Goal: Task Accomplishment & Management: Use online tool/utility

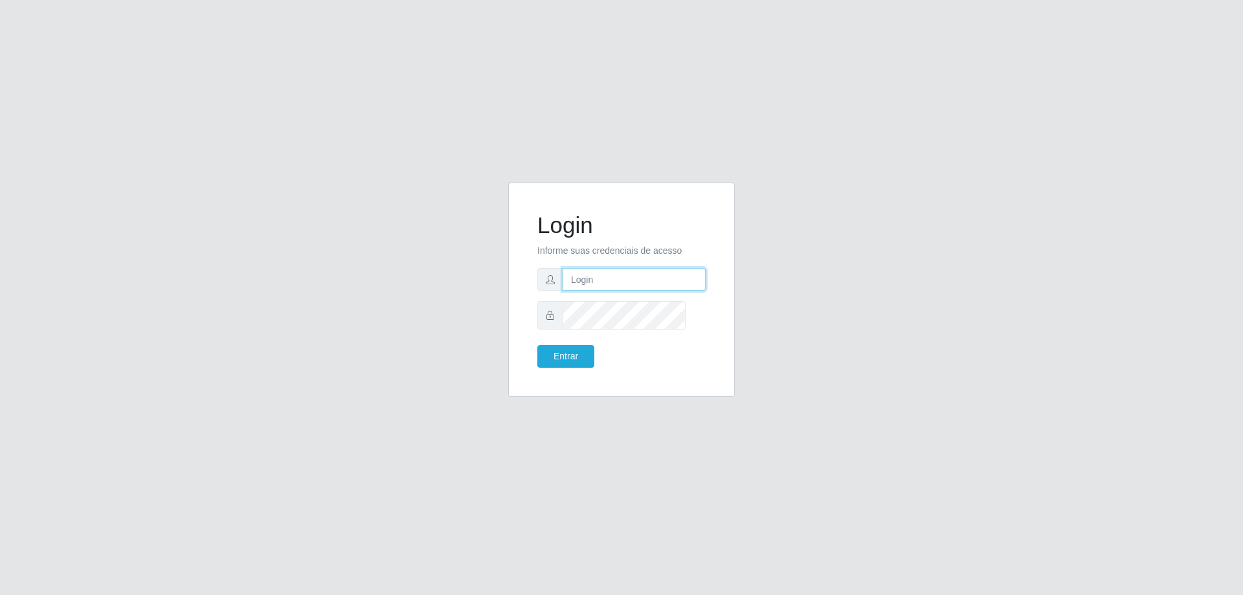
click at [671, 282] on input "text" at bounding box center [634, 279] width 143 height 23
type input "[PERSON_NAME][EMAIL_ADDRESS][DOMAIN_NAME]"
click at [537, 345] on button "Entrar" at bounding box center [565, 356] width 57 height 23
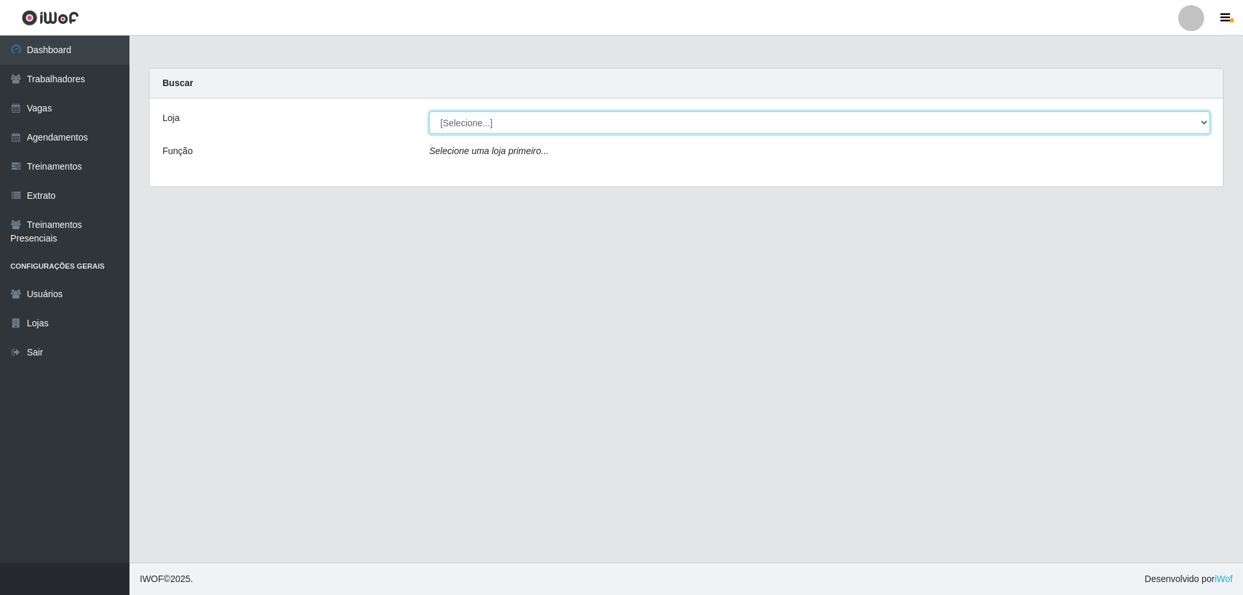
click at [487, 134] on select "[Selecione...] [GEOGRAPHIC_DATA] - [GEOGRAPHIC_DATA]" at bounding box center [819, 122] width 781 height 23
select select "524"
click at [430, 122] on select "[Selecione...] [GEOGRAPHIC_DATA] - [GEOGRAPHIC_DATA]" at bounding box center [819, 122] width 781 height 23
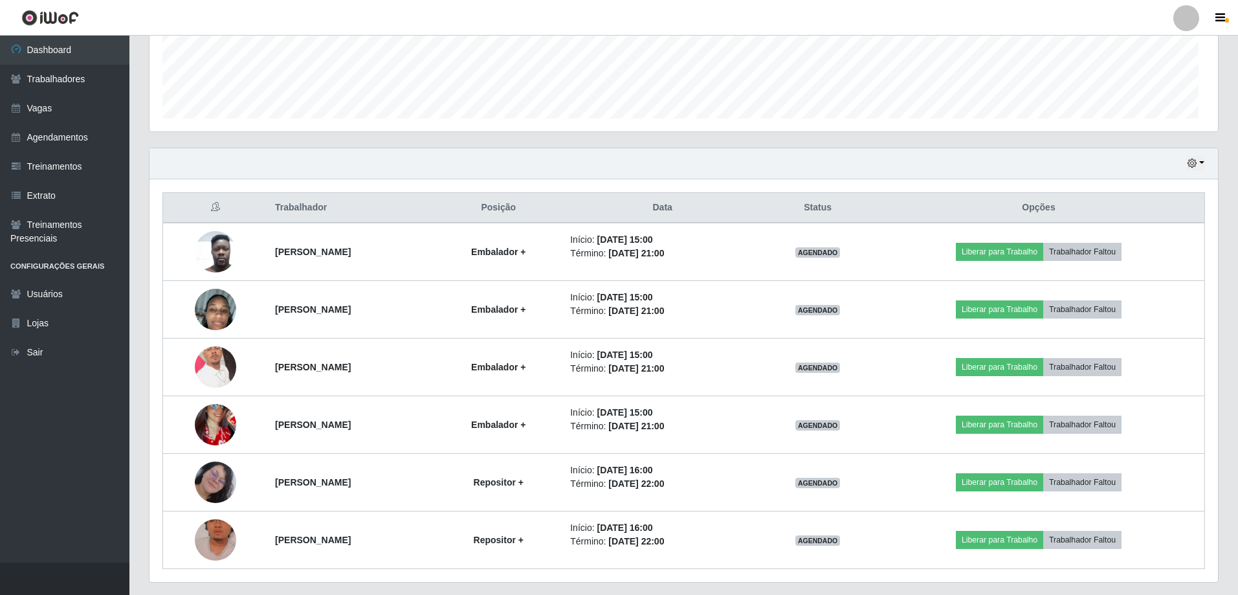
scroll to position [511, 0]
